Goal: Task Accomplishment & Management: Manage account settings

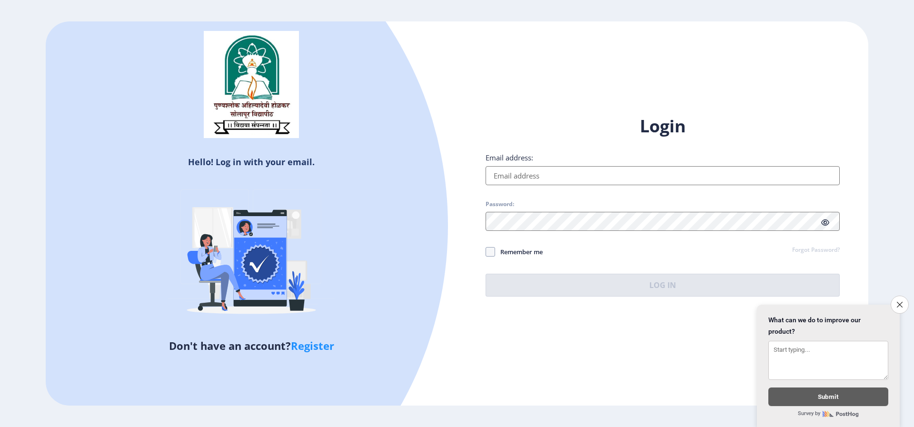
click at [538, 169] on input "Email address:" at bounding box center [662, 175] width 354 height 19
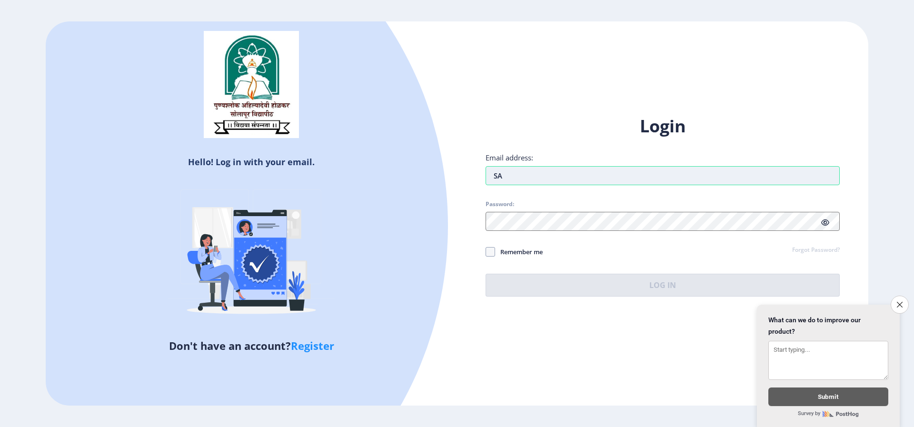
type input "S"
type input "[EMAIL_ADDRESS][DOMAIN_NAME]"
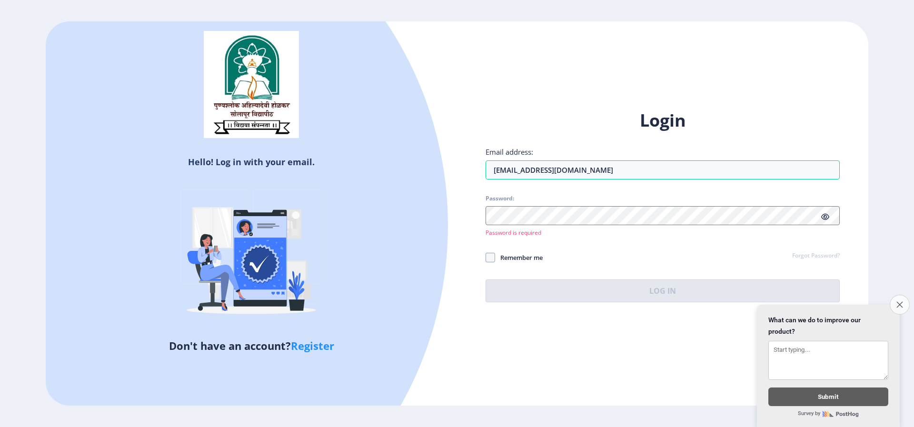
click at [903, 297] on button "Close survey" at bounding box center [899, 305] width 20 height 20
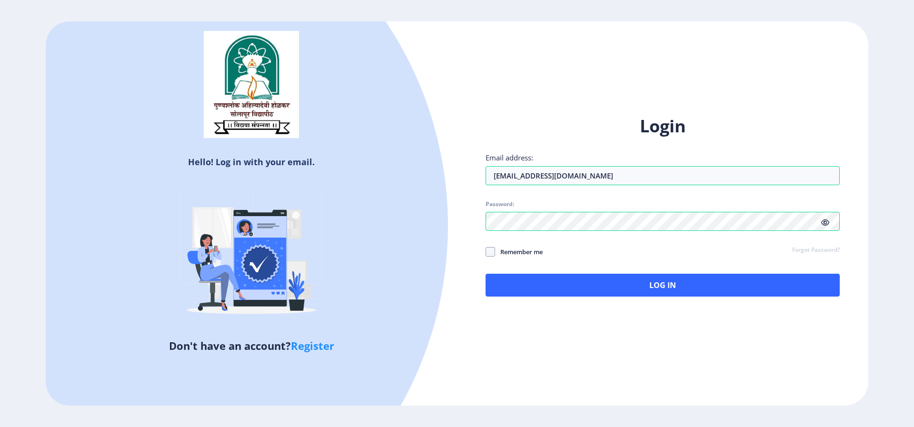
click at [824, 223] on icon at bounding box center [825, 222] width 8 height 7
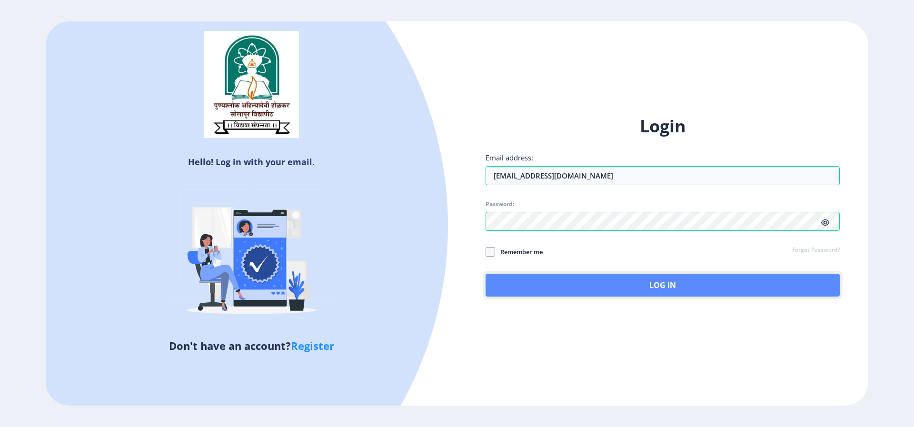
click at [674, 284] on button "Log In" at bounding box center [662, 285] width 354 height 23
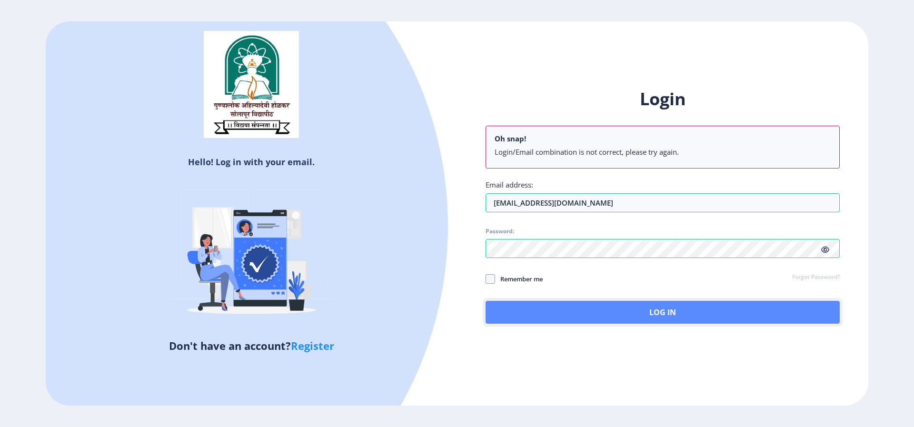
click at [596, 316] on button "Log In" at bounding box center [662, 312] width 354 height 23
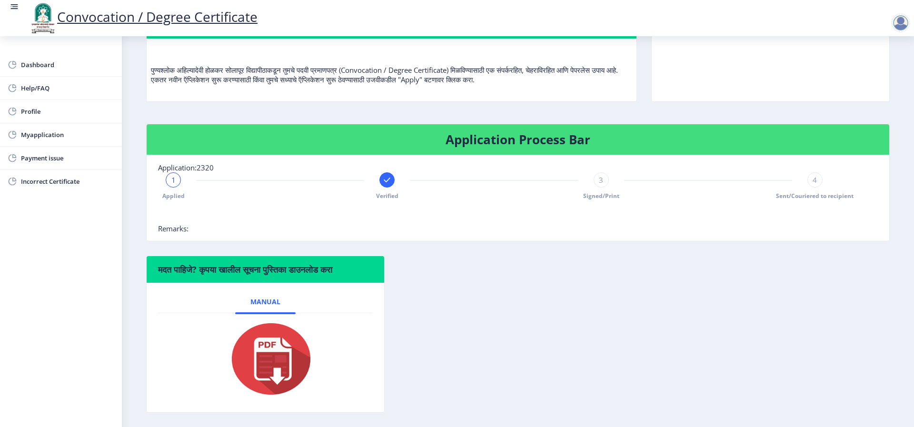
scroll to position [130, 0]
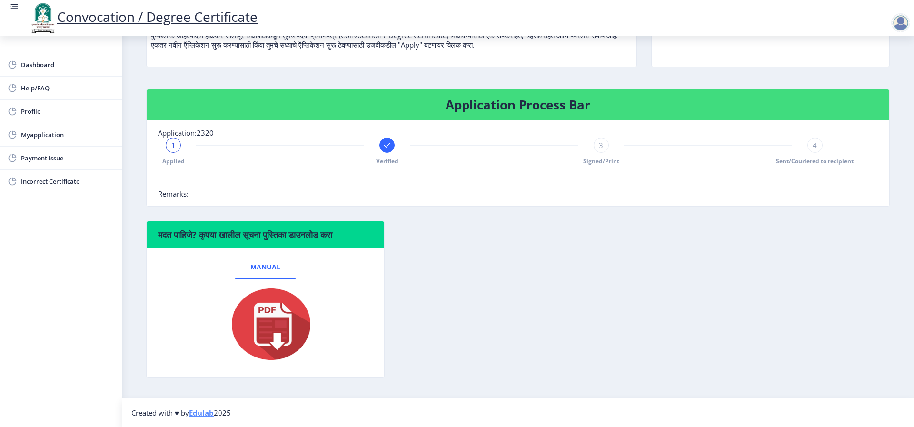
click at [599, 148] on span "3" at bounding box center [601, 145] width 4 height 10
click at [809, 148] on div "4" at bounding box center [814, 145] width 15 height 15
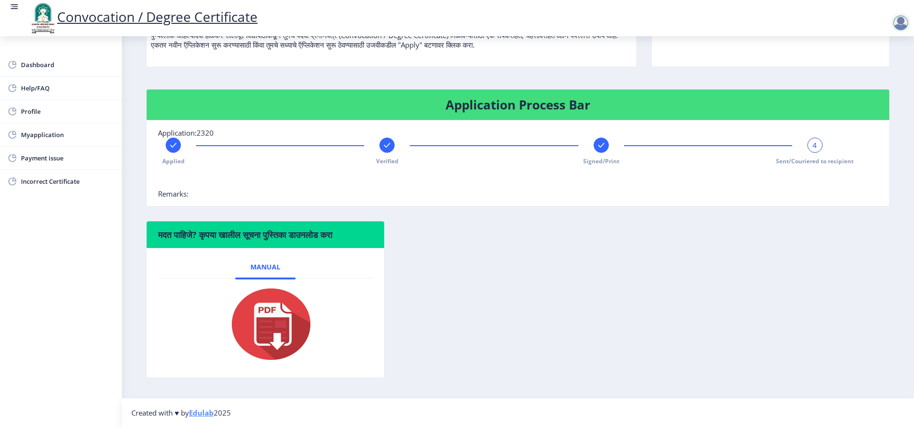
click at [167, 191] on span "Remarks:" at bounding box center [173, 194] width 30 height 10
click at [599, 148] on rect at bounding box center [601, 145] width 10 height 10
click at [595, 146] on div "3" at bounding box center [600, 145] width 15 height 15
click at [603, 144] on div "3" at bounding box center [600, 145] width 15 height 15
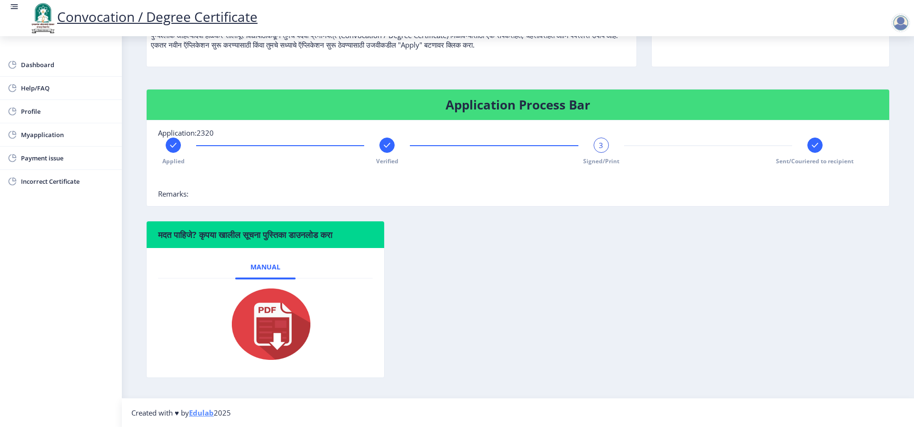
click at [811, 144] on rect at bounding box center [815, 145] width 10 height 10
click at [382, 146] on icon at bounding box center [387, 145] width 10 height 10
click at [381, 146] on div "2" at bounding box center [386, 145] width 15 height 15
click at [380, 144] on div "2" at bounding box center [386, 145] width 15 height 15
click at [381, 143] on div "2" at bounding box center [386, 145] width 15 height 15
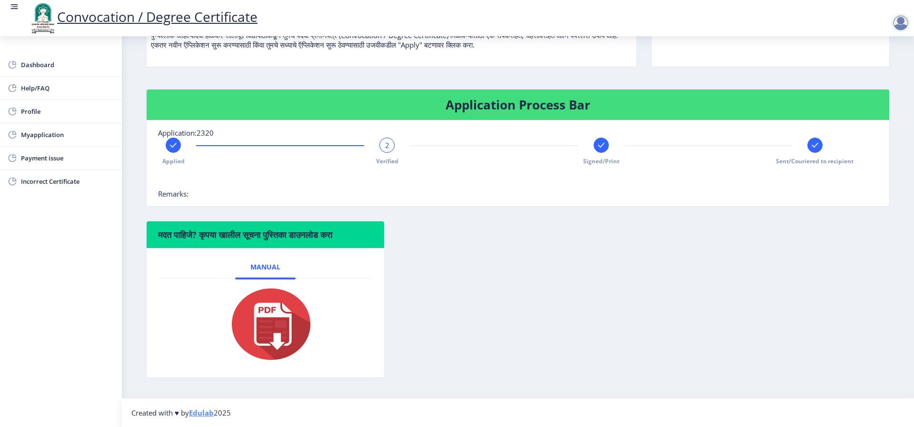
click at [596, 145] on rect at bounding box center [601, 145] width 10 height 10
click at [203, 412] on link "Edulab" at bounding box center [201, 413] width 25 height 10
click at [258, 329] on img at bounding box center [264, 324] width 95 height 76
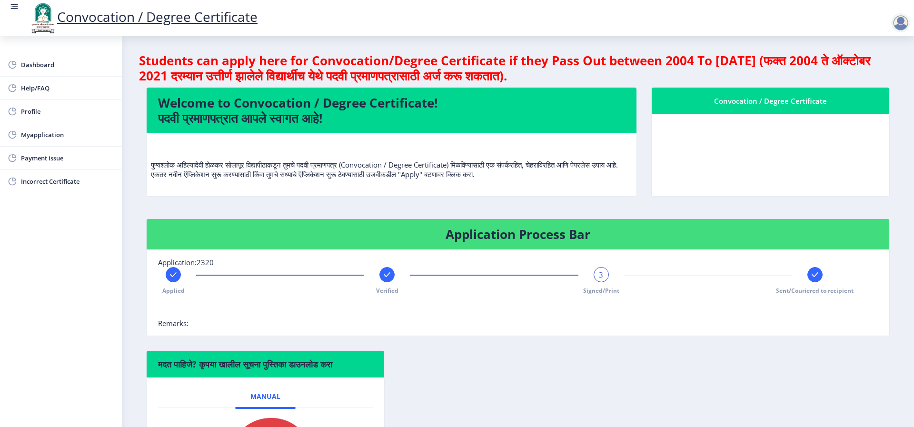
scroll to position [0, 0]
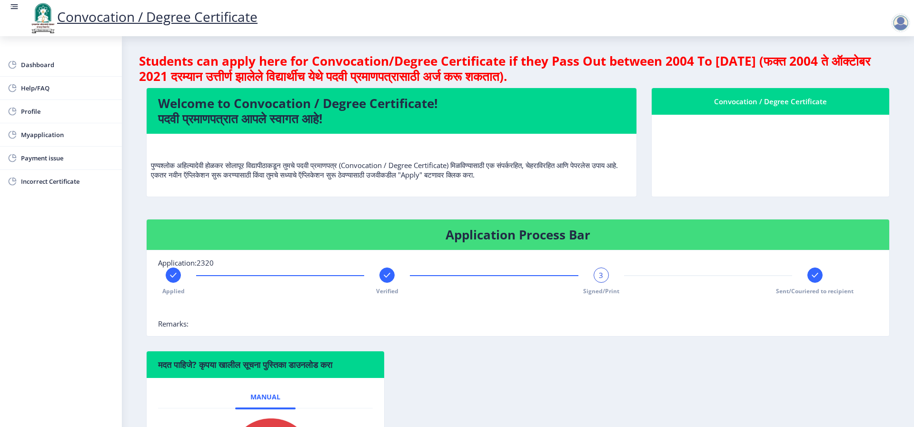
click at [601, 279] on span "3" at bounding box center [601, 275] width 4 height 10
click at [814, 275] on icon at bounding box center [814, 275] width 6 height 5
click at [755, 101] on div "Convocation / Degree Certificate" at bounding box center [770, 101] width 215 height 11
click at [723, 108] on nb-card-header "Convocation / Degree Certificate" at bounding box center [769, 101] width 237 height 27
click at [392, 274] on div at bounding box center [386, 274] width 15 height 15
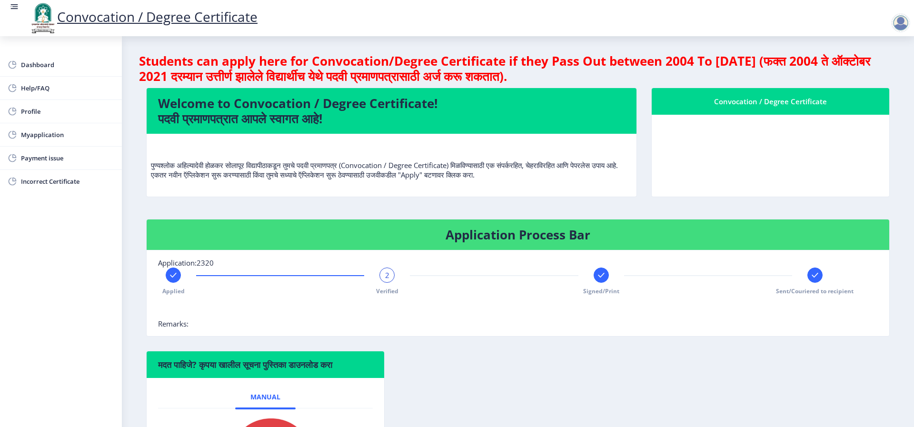
click at [170, 276] on rect at bounding box center [173, 275] width 10 height 10
click at [383, 276] on rect at bounding box center [387, 275] width 10 height 10
click at [606, 274] on div at bounding box center [600, 274] width 15 height 15
click at [810, 274] on rect at bounding box center [815, 275] width 10 height 10
click at [31, 71] on link "Dashboard" at bounding box center [61, 64] width 122 height 23
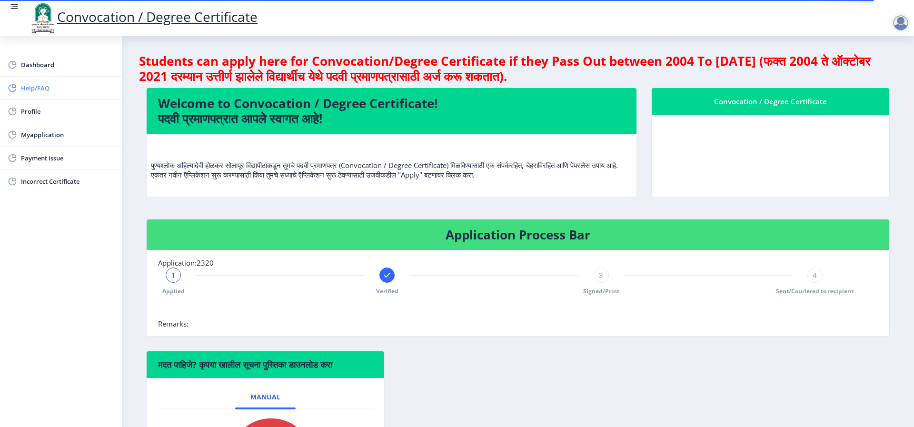
click at [34, 86] on span "Help/FAQ" at bounding box center [67, 87] width 93 height 11
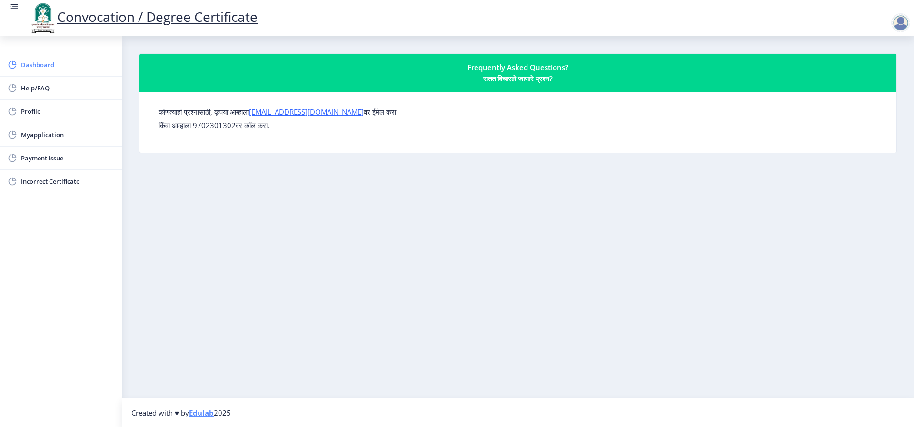
click at [51, 63] on span "Dashboard" at bounding box center [67, 64] width 93 height 11
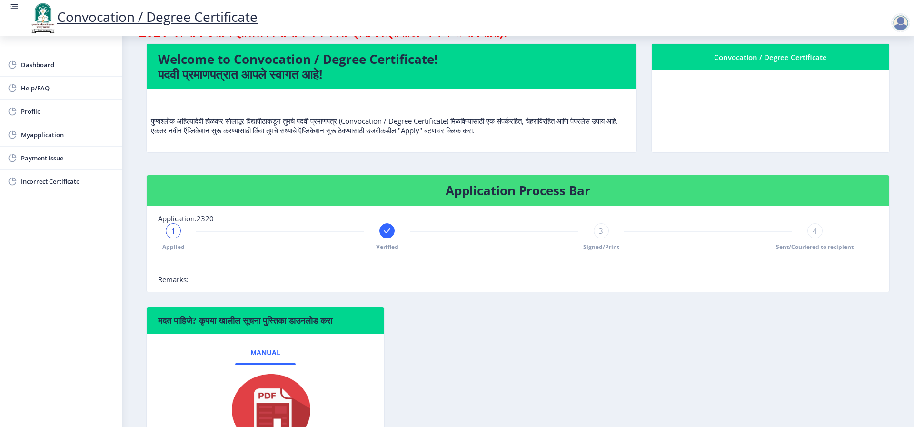
scroll to position [130, 0]
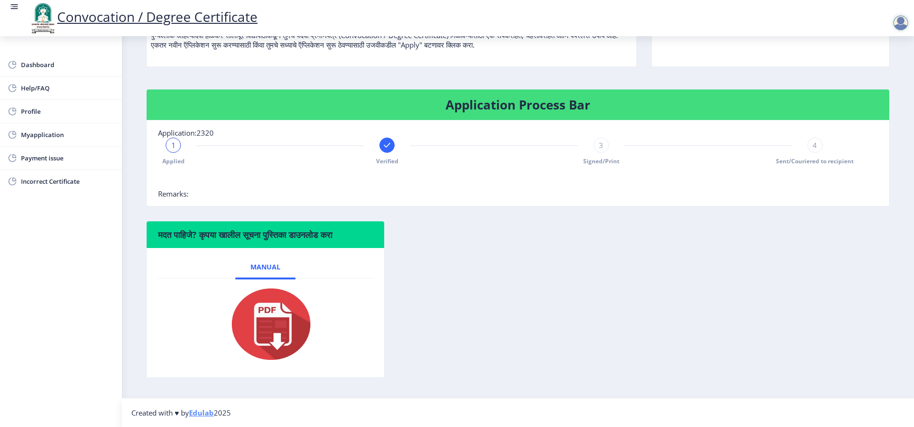
click at [176, 143] on div "1" at bounding box center [173, 145] width 15 height 15
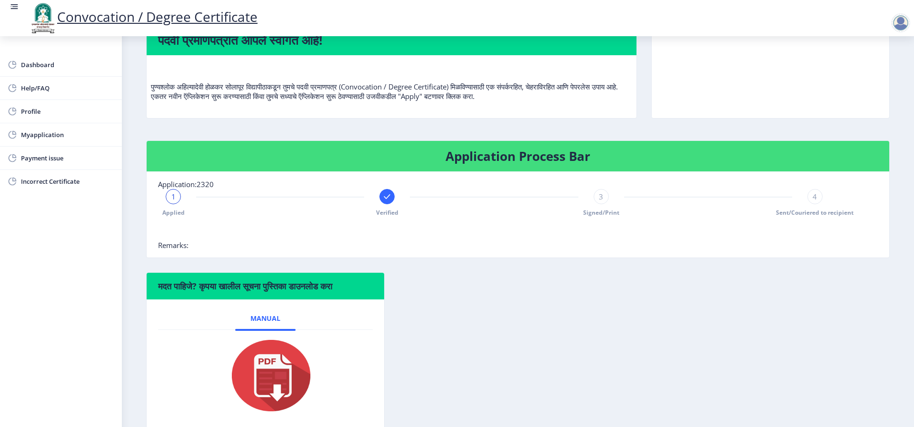
scroll to position [0, 0]
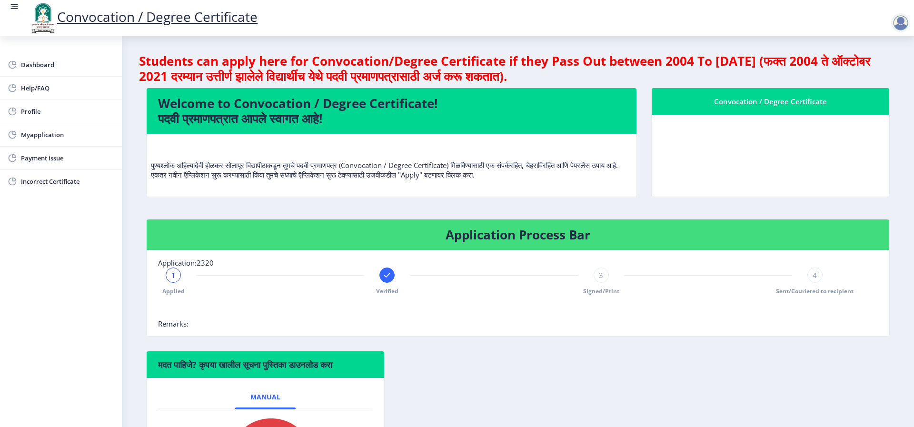
click at [763, 144] on nb-card-body at bounding box center [769, 156] width 237 height 82
click at [171, 274] on span "1" at bounding box center [173, 275] width 4 height 10
click at [603, 276] on div "3" at bounding box center [600, 274] width 15 height 15
click at [819, 275] on div "4" at bounding box center [814, 274] width 15 height 15
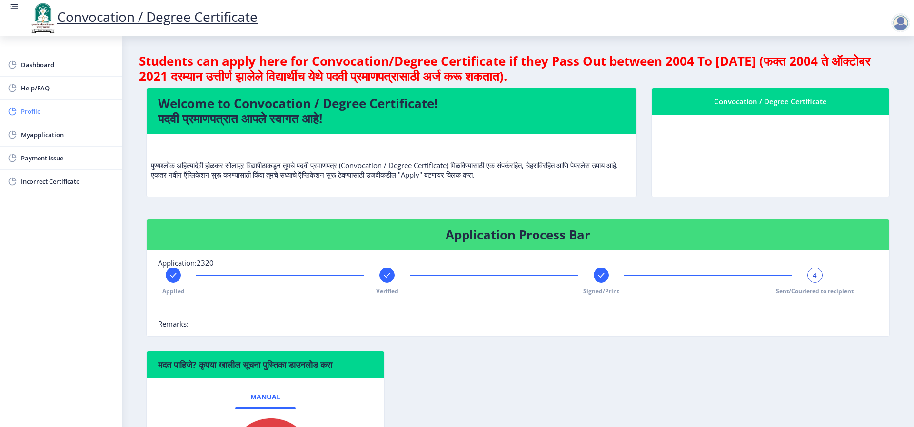
click at [30, 109] on span "Profile" at bounding box center [67, 111] width 93 height 11
select select
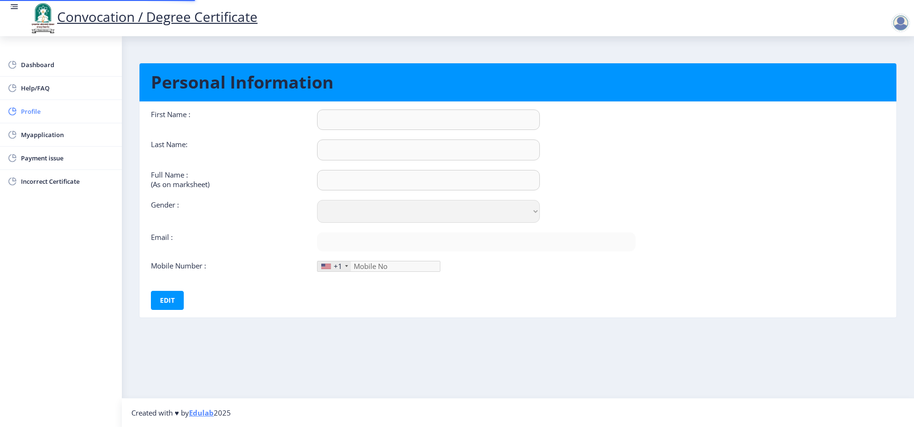
type input "[PERSON_NAME]"
type input "durgam"
type input "[PERSON_NAME] [PERSON_NAME]"
select select "[DEMOGRAPHIC_DATA]"
type input "[EMAIL_ADDRESS][DOMAIN_NAME]"
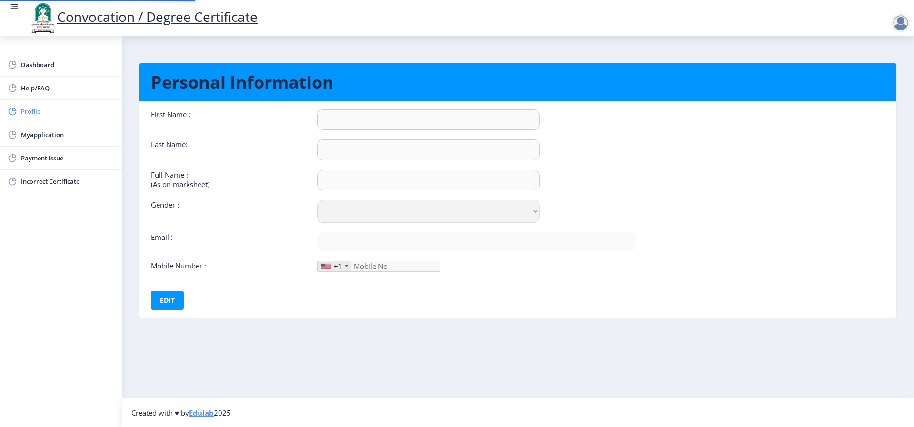
type input "8530268747"
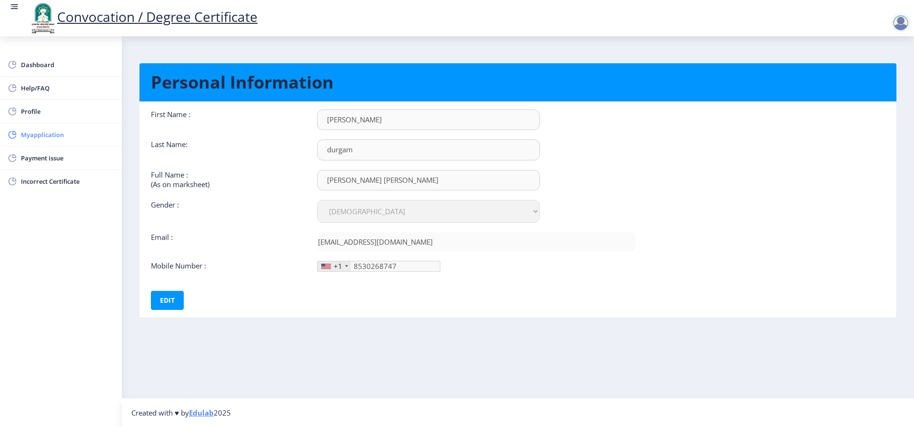
click at [30, 136] on span "Myapplication" at bounding box center [67, 134] width 93 height 11
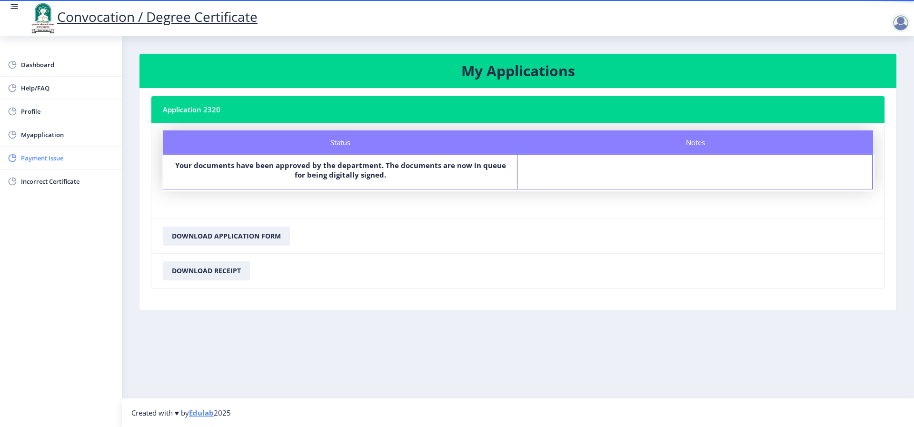
click at [44, 157] on span "Payment issue" at bounding box center [67, 157] width 93 height 11
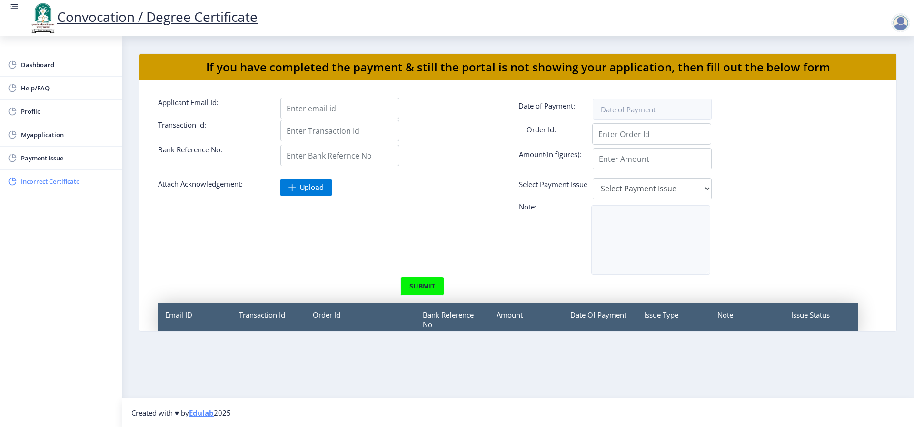
click at [64, 180] on span "Incorrect Certificate" at bounding box center [67, 181] width 93 height 11
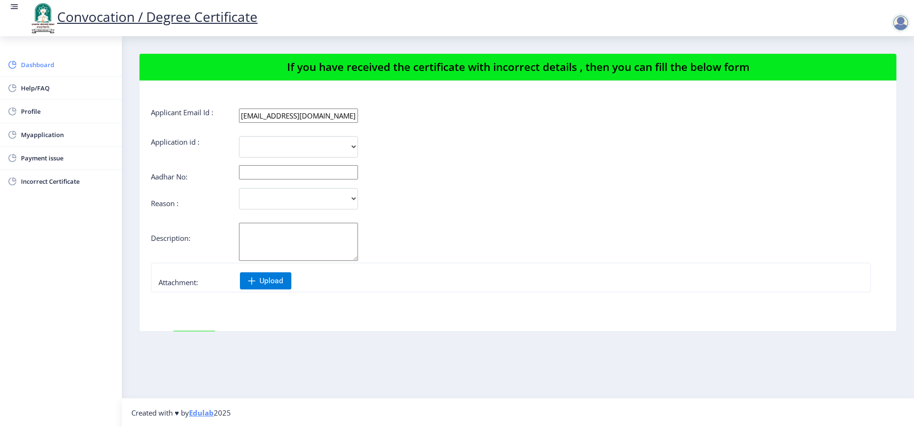
click at [21, 66] on link "Dashboard" at bounding box center [61, 64] width 122 height 23
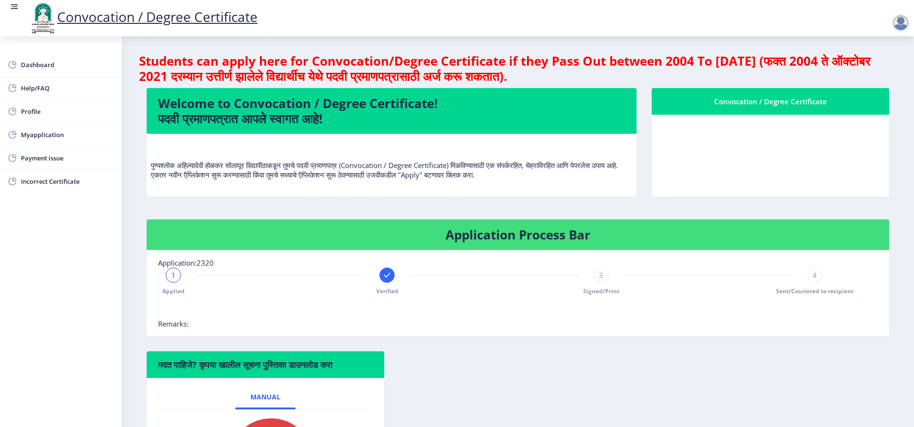
click at [181, 282] on div "1 Applied Verified 3 Signed/Print 4 Sent/Couriered to recipient" at bounding box center [494, 281] width 672 height 28
click at [176, 274] on div "1" at bounding box center [173, 274] width 15 height 15
click at [168, 276] on div "1" at bounding box center [173, 274] width 15 height 15
click at [168, 274] on div "1" at bounding box center [173, 274] width 15 height 15
click at [603, 276] on div "3" at bounding box center [600, 274] width 15 height 15
